Goal: Communication & Community: Participate in discussion

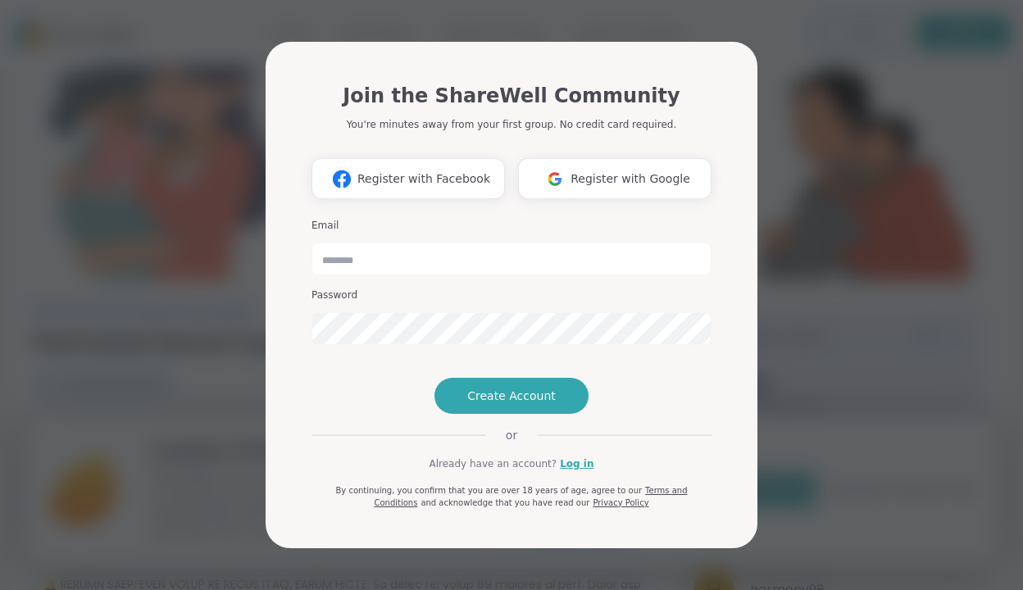
click at [714, 240] on div "Join the ShareWell Community You're minutes away from your first group. No cred…" at bounding box center [511, 298] width 426 height 500
drag, startPoint x: 609, startPoint y: 487, endPoint x: 600, endPoint y: 487, distance: 9.0
click at [606, 487] on div "Join the ShareWell Community You're minutes away from your first group. No cred…" at bounding box center [511, 288] width 400 height 441
click at [574, 471] on link "Log in" at bounding box center [577, 463] width 34 height 15
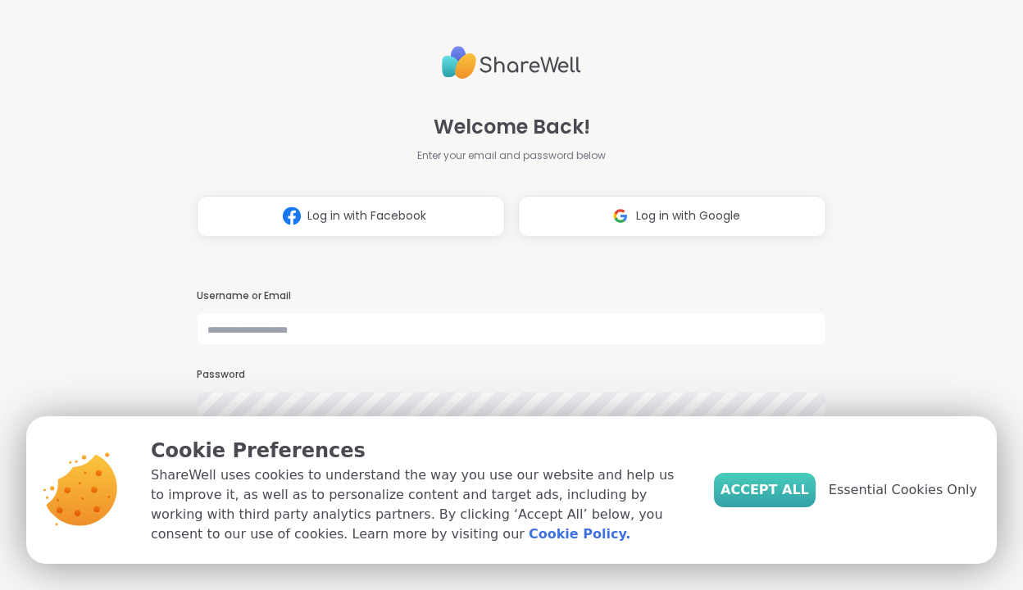
click at [792, 488] on span "Accept All" at bounding box center [764, 490] width 88 height 20
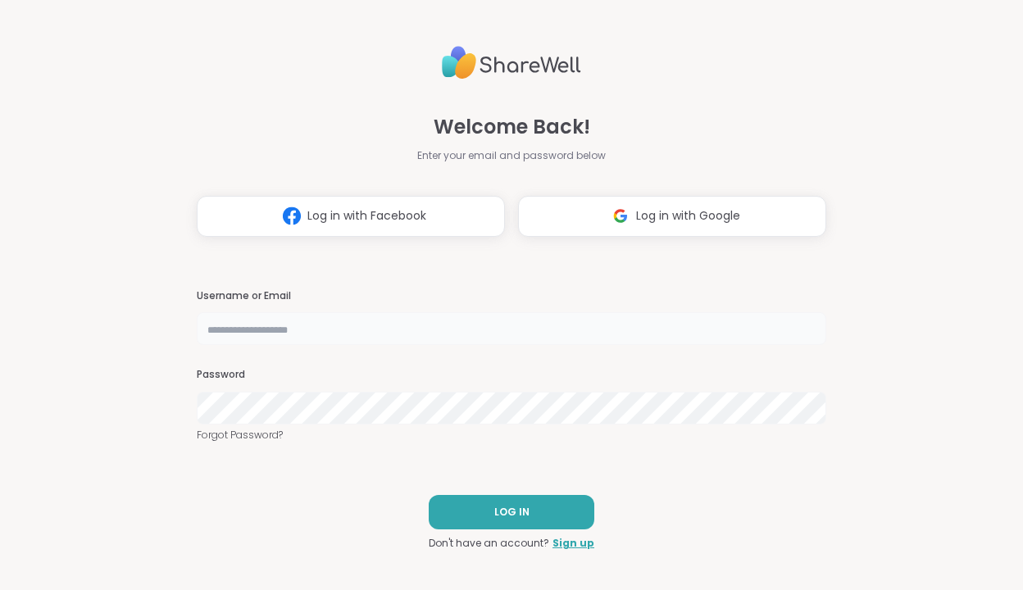
click at [569, 333] on input "text" at bounding box center [511, 328] width 629 height 33
type input "**********"
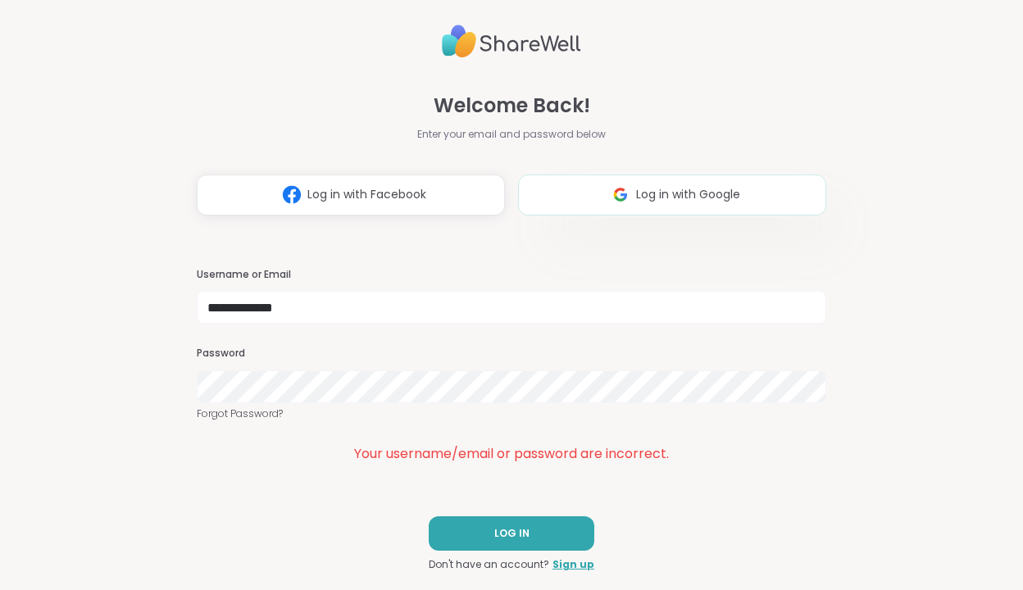
click at [689, 196] on span "Log in with Google" at bounding box center [688, 194] width 104 height 17
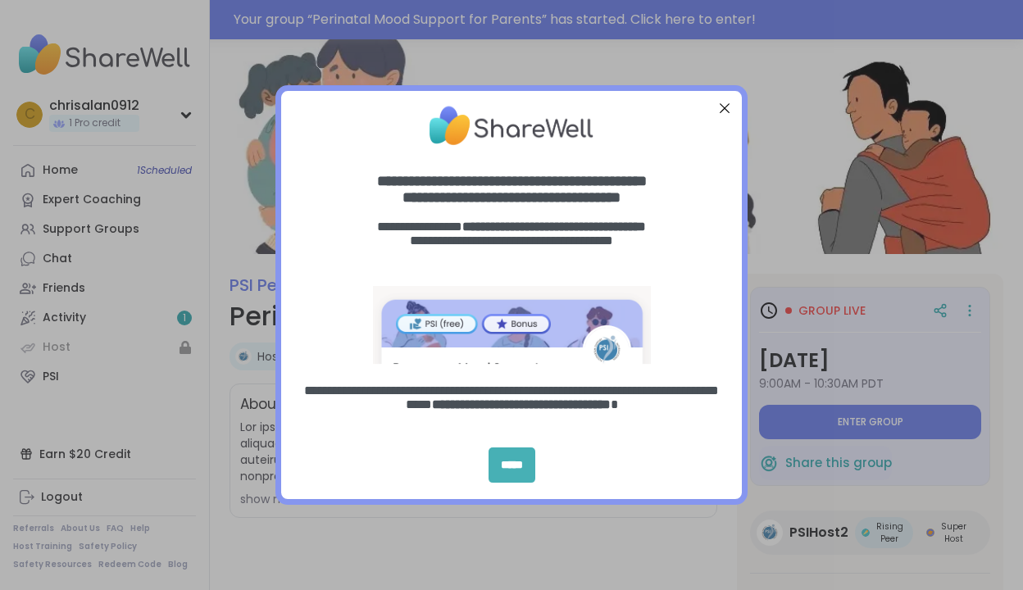
click at [527, 462] on div "*****" at bounding box center [511, 464] width 47 height 35
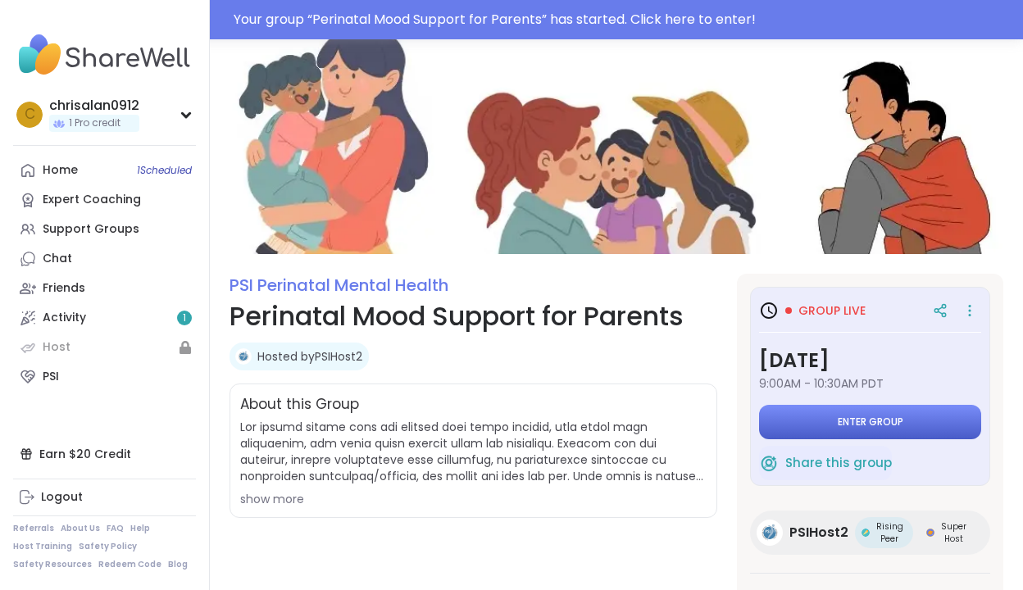
click at [857, 415] on span "Enter group" at bounding box center [870, 421] width 66 height 13
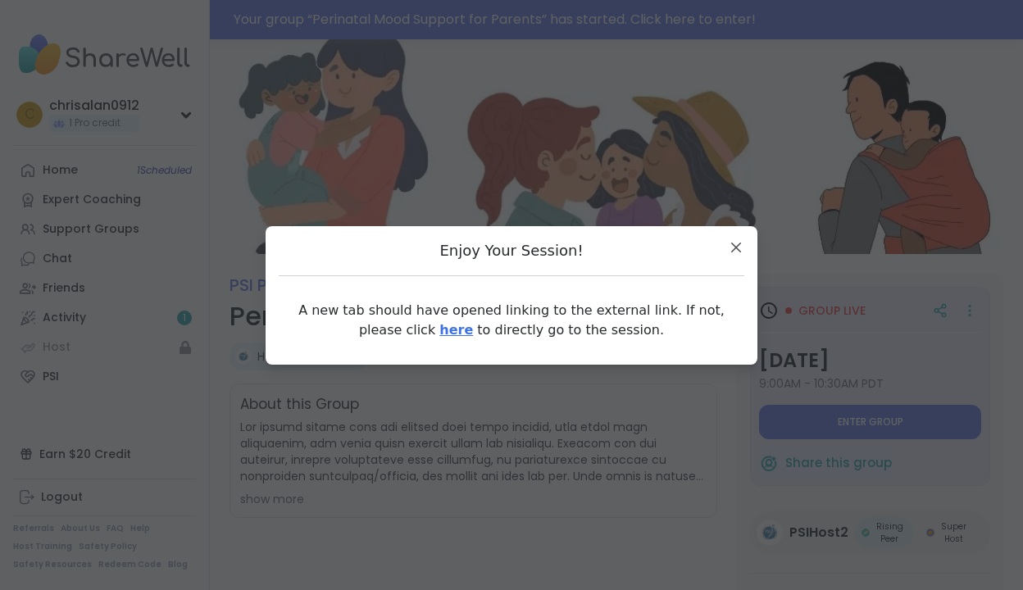
click at [439, 329] on link "here" at bounding box center [456, 330] width 34 height 16
